Goal: Task Accomplishment & Management: Use online tool/utility

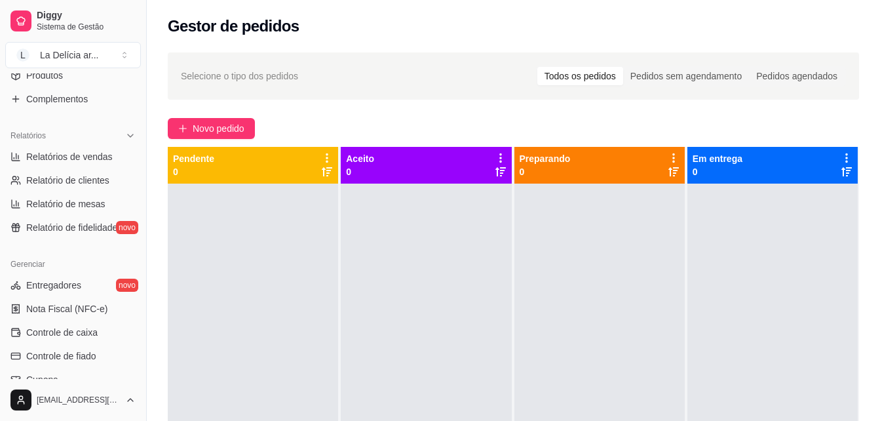
scroll to position [393, 0]
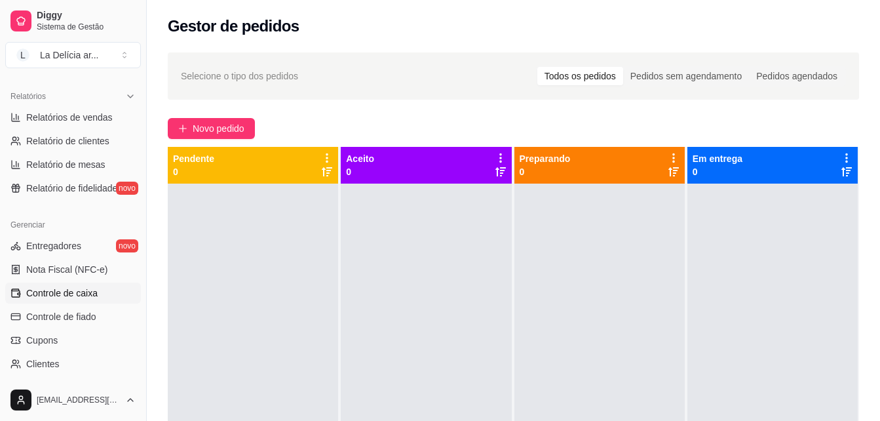
click at [70, 290] on span "Controle de caixa" at bounding box center [61, 292] width 71 height 13
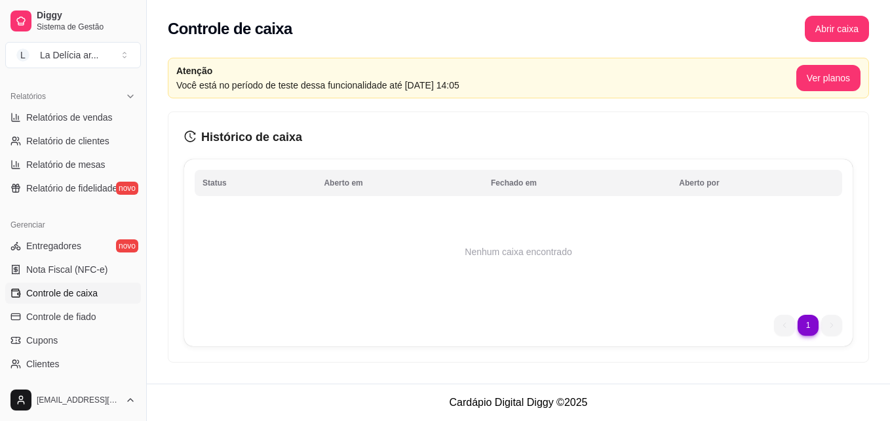
click at [750, 28] on div "Controle de caixa Abrir caixa" at bounding box center [518, 29] width 701 height 26
click at [827, 31] on button "Abrir caixa" at bounding box center [837, 29] width 64 height 26
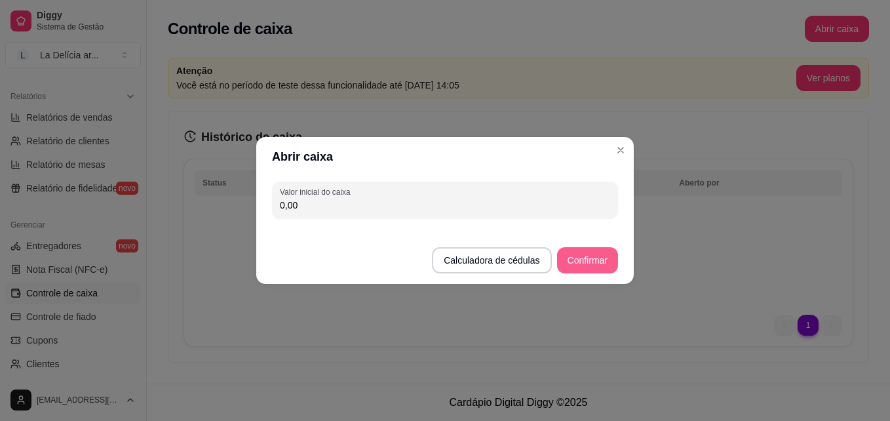
click at [597, 263] on button "Confirmar" at bounding box center [587, 260] width 61 height 26
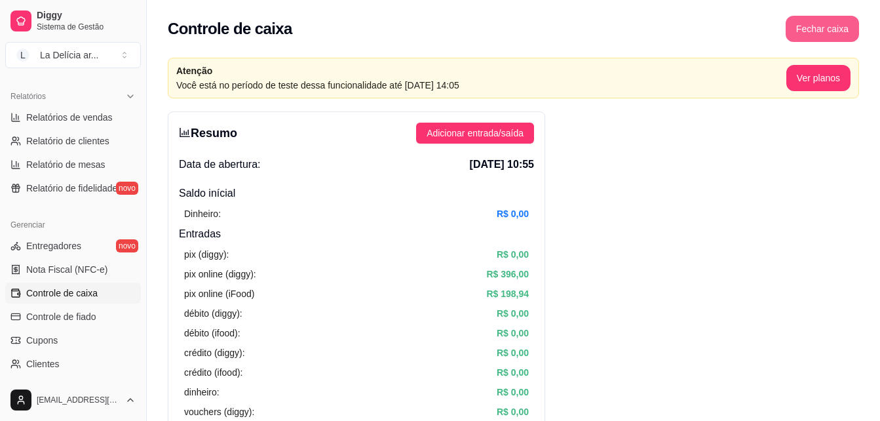
click at [828, 28] on button "Fechar caixa" at bounding box center [822, 29] width 73 height 26
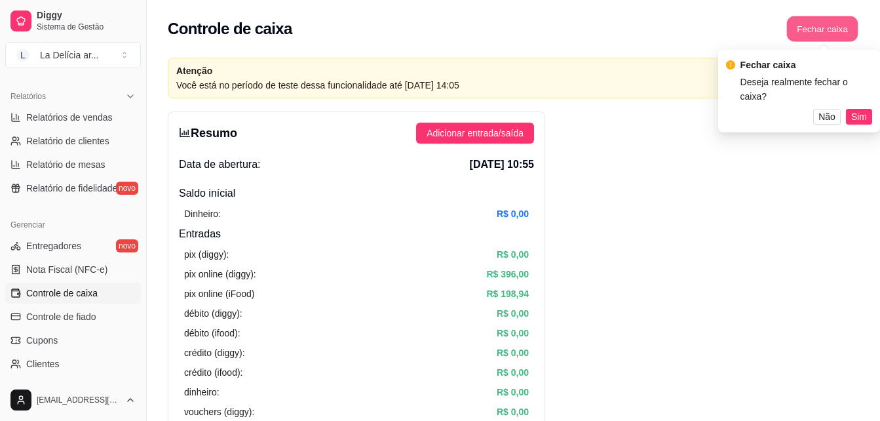
click at [830, 22] on button "Fechar caixa" at bounding box center [822, 29] width 71 height 26
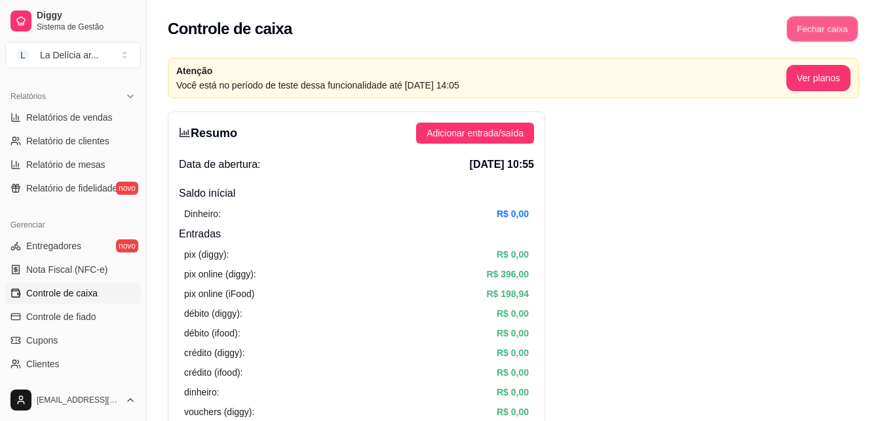
click at [830, 22] on button "Fechar caixa" at bounding box center [822, 29] width 71 height 26
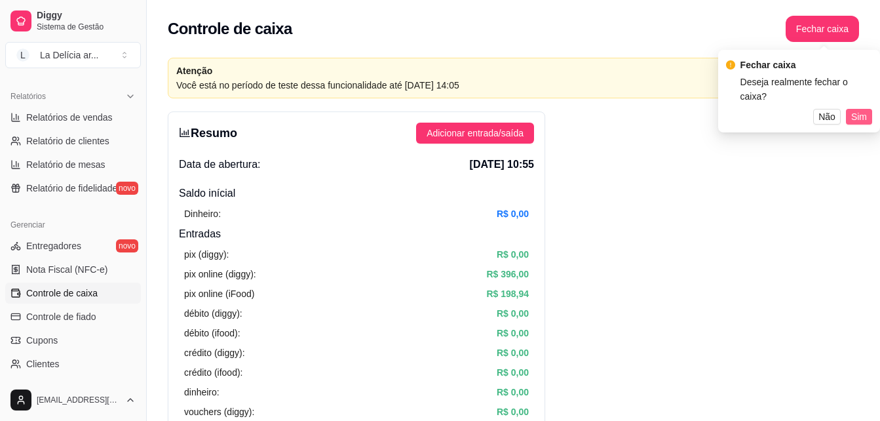
click at [857, 109] on span "Sim" at bounding box center [859, 116] width 16 height 14
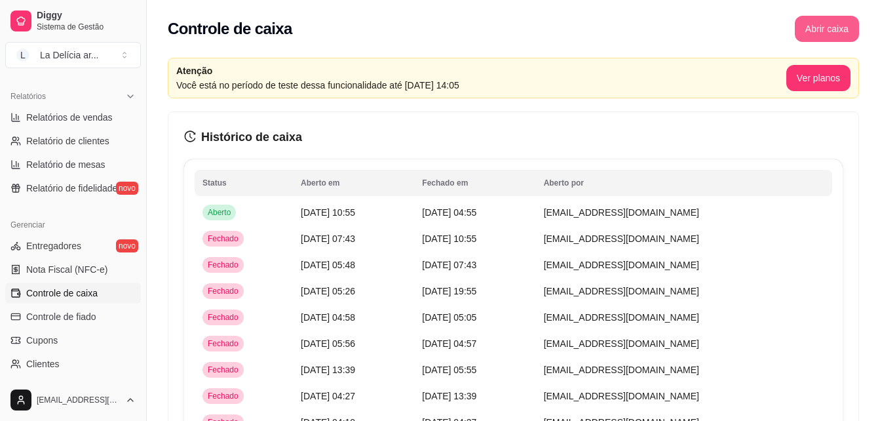
click at [842, 40] on button "Abrir caixa" at bounding box center [827, 29] width 64 height 26
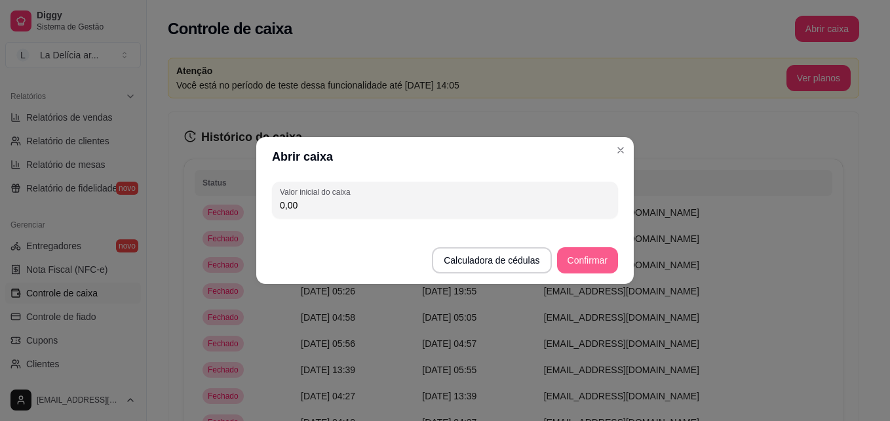
click at [592, 258] on button "Confirmar" at bounding box center [587, 260] width 61 height 26
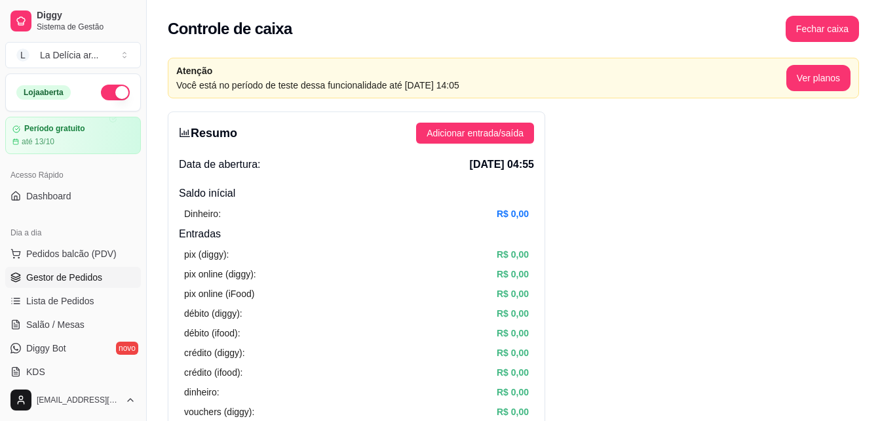
click at [80, 279] on span "Gestor de Pedidos" at bounding box center [64, 277] width 76 height 13
